Goal: Task Accomplishment & Management: Manage account settings

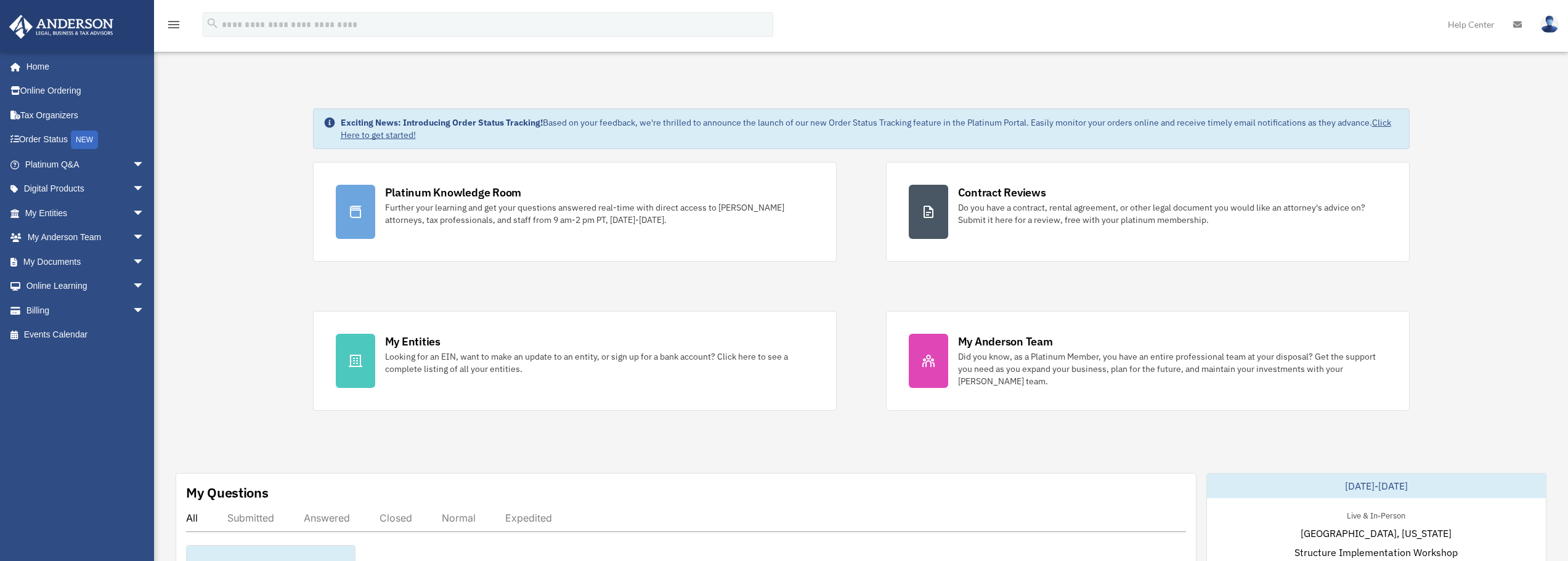
click at [1560, 26] on link at bounding box center [1549, 24] width 37 height 54
click at [1517, 57] on link "[EMAIL_ADDRESS][DOMAIN_NAME]" at bounding box center [1493, 63] width 133 height 36
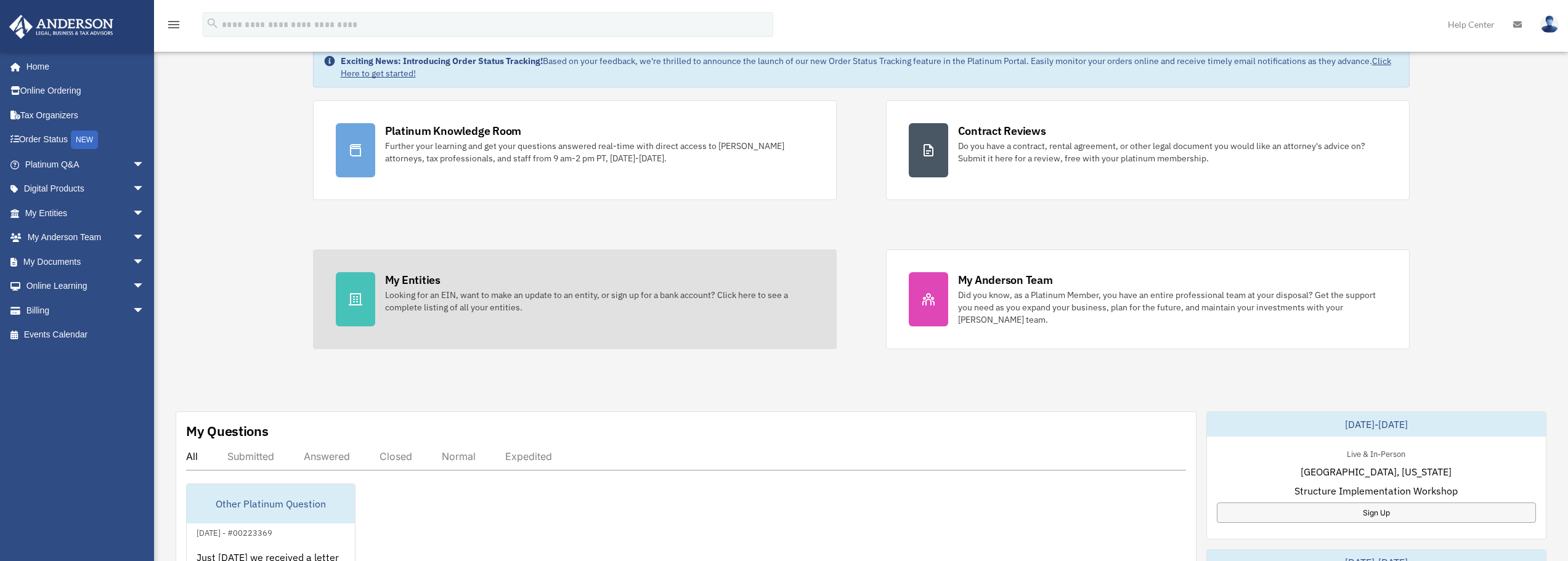
scroll to position [112, 0]
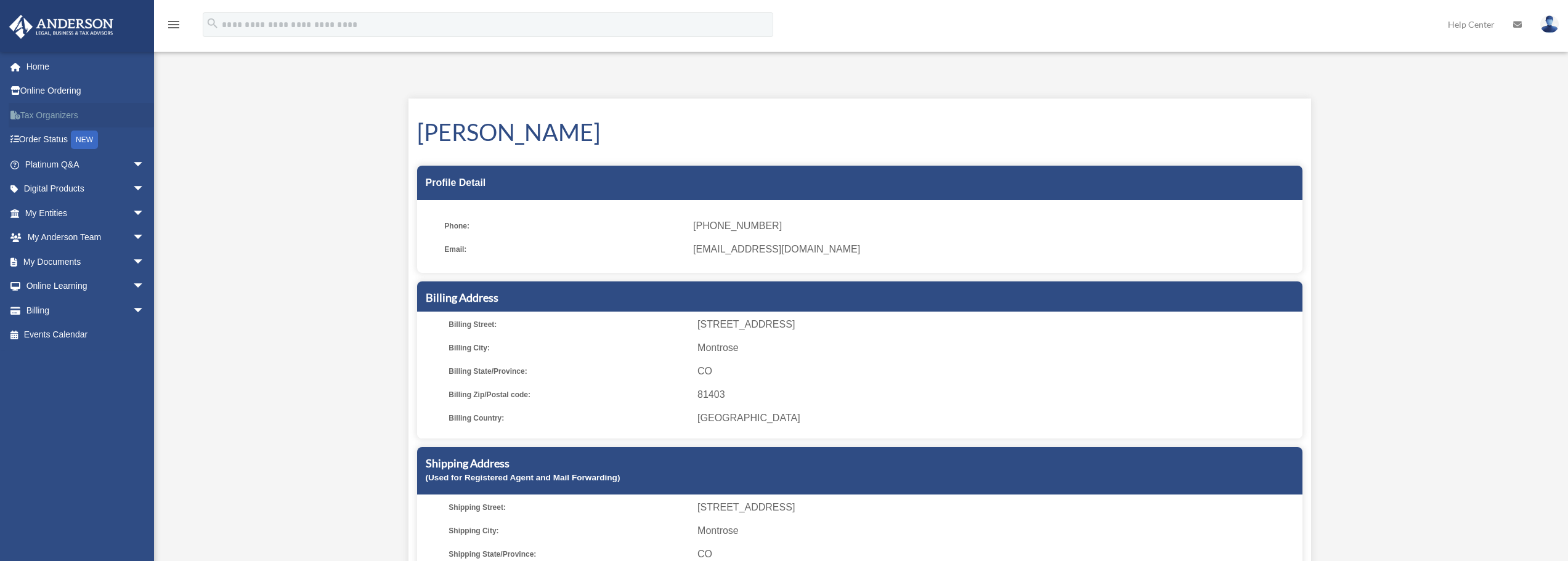
click at [30, 112] on link "Tax Organizers" at bounding box center [86, 115] width 155 height 25
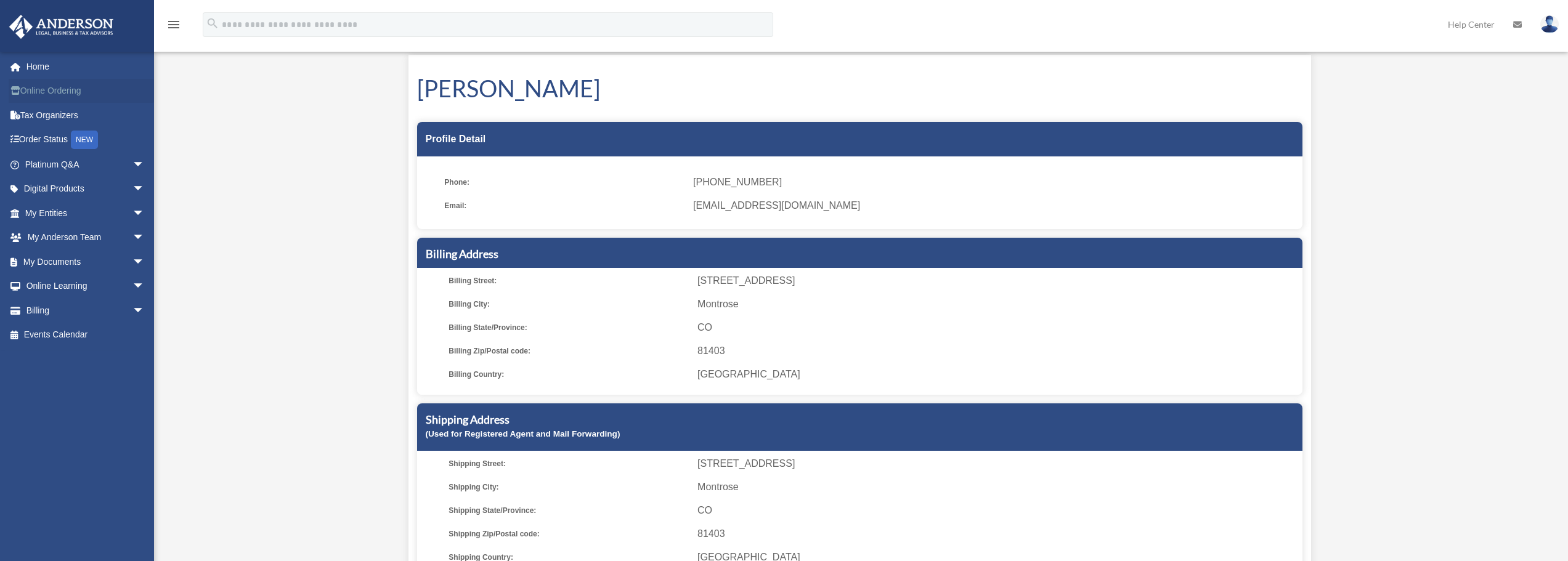
scroll to position [62, 0]
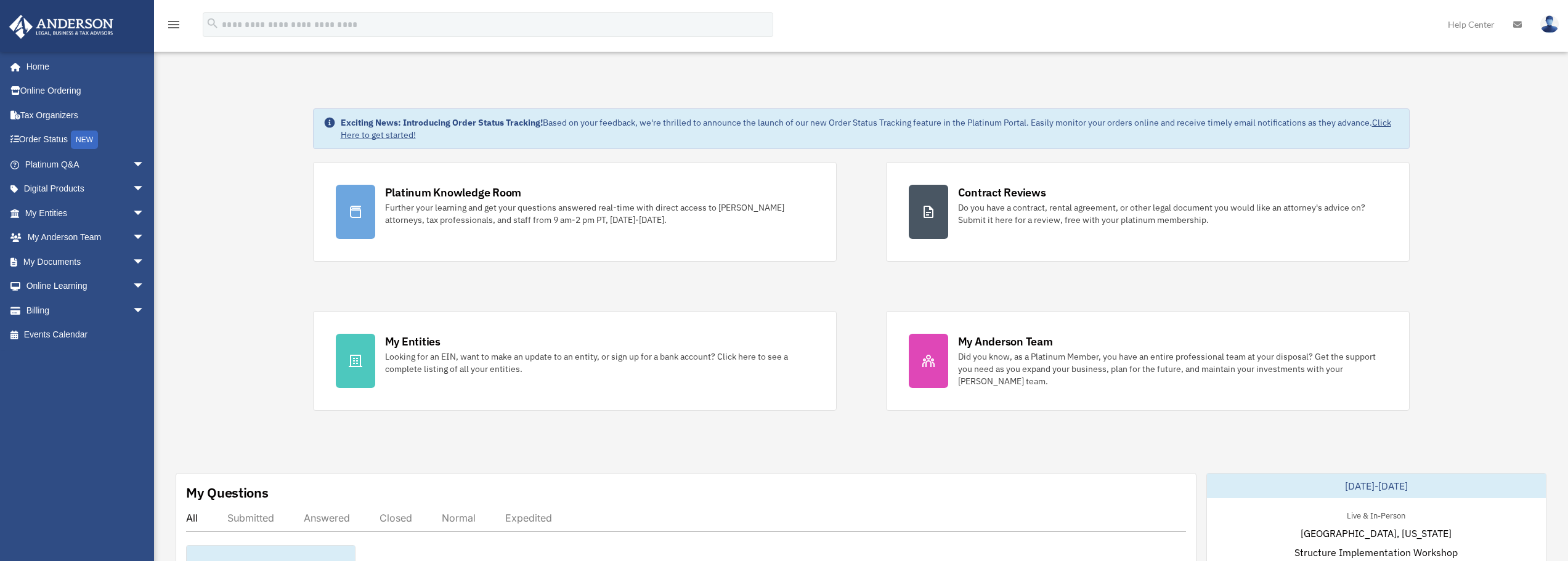
click at [1550, 22] on img at bounding box center [1549, 25] width 19 height 18
click at [1494, 60] on link "[EMAIL_ADDRESS][DOMAIN_NAME]" at bounding box center [1493, 63] width 133 height 36
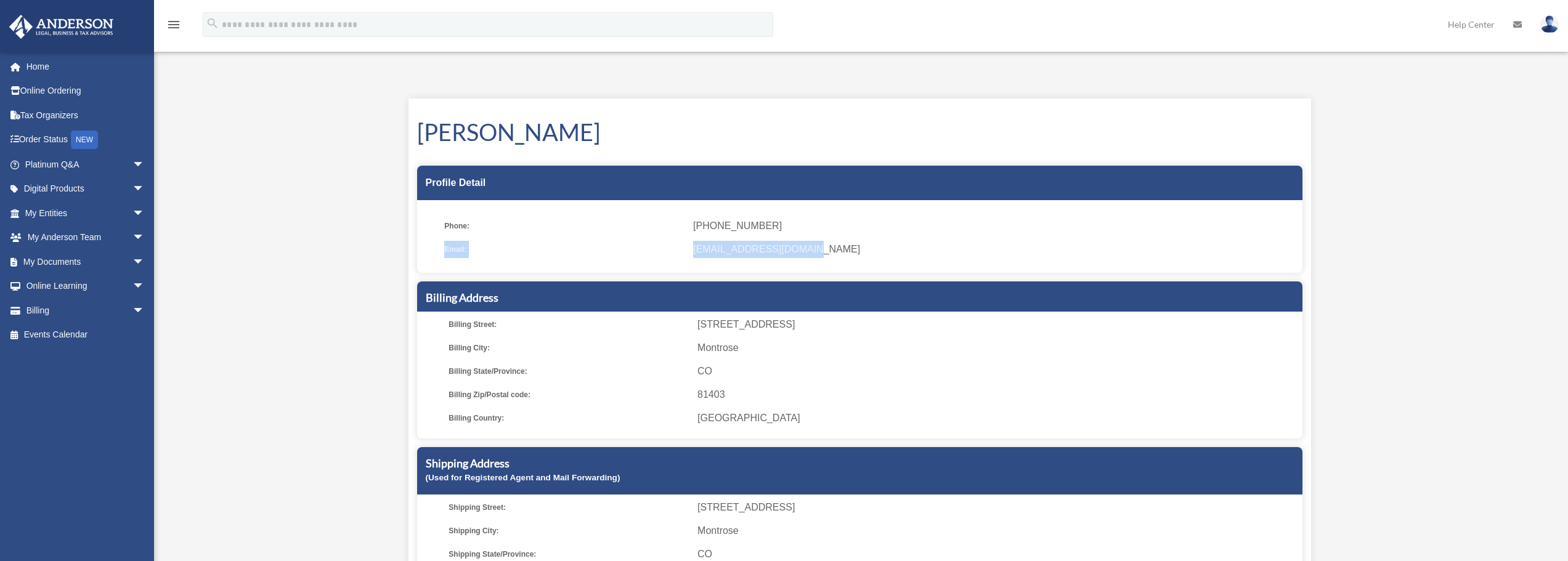
drag, startPoint x: 820, startPoint y: 255, endPoint x: 424, endPoint y: 248, distance: 396.1
click at [424, 248] on ul "Phone: (970) 596-9172 Email: franco14jose@gmail.com" at bounding box center [860, 240] width 886 height 64
click at [664, 293] on h5 "Billing Address" at bounding box center [859, 298] width 868 height 16
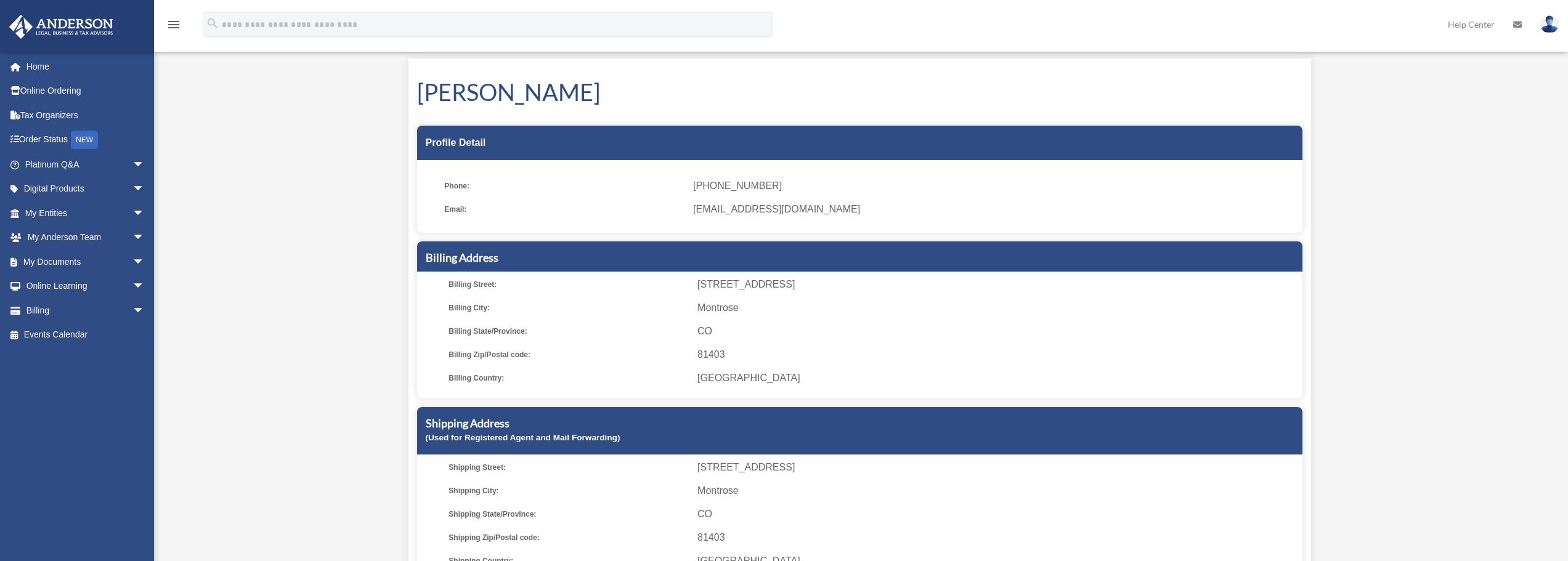
scroll to position [62, 0]
